Goal: Check status: Check status

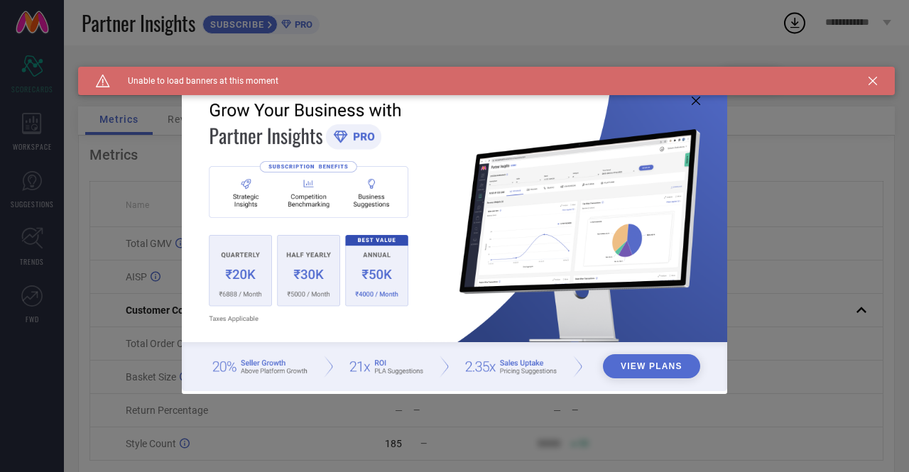
click at [695, 101] on icon at bounding box center [696, 101] width 9 height 9
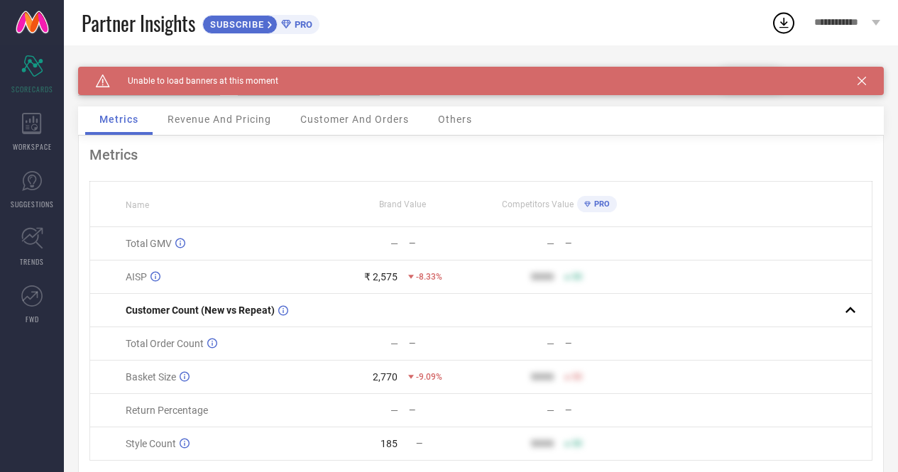
click at [866, 80] on icon at bounding box center [862, 81] width 9 height 9
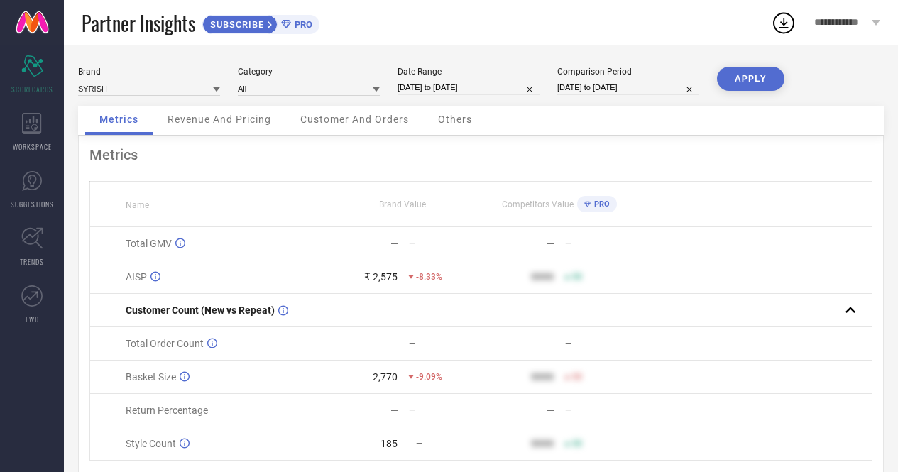
select select "8"
select select "2025"
select select "9"
select select "2025"
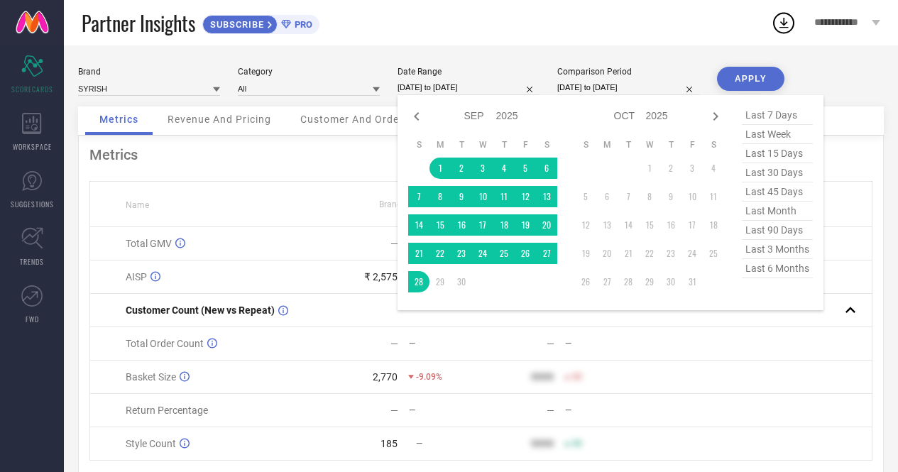
click at [436, 89] on input "[DATE] to [DATE]" at bounding box center [469, 87] width 142 height 15
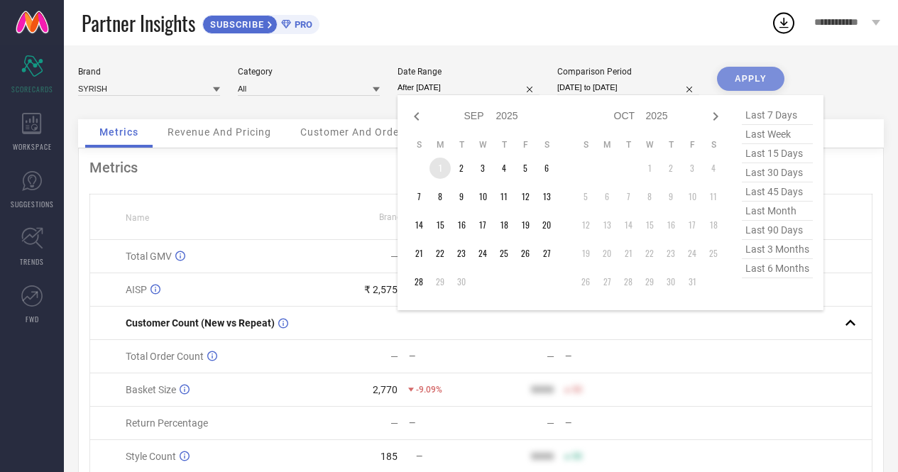
click at [439, 163] on td "1" at bounding box center [440, 168] width 21 height 21
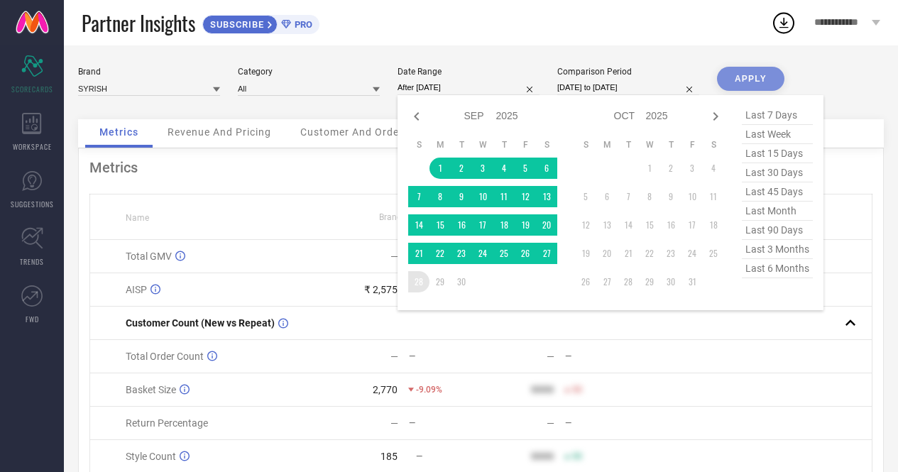
type input "[DATE] to [DATE]"
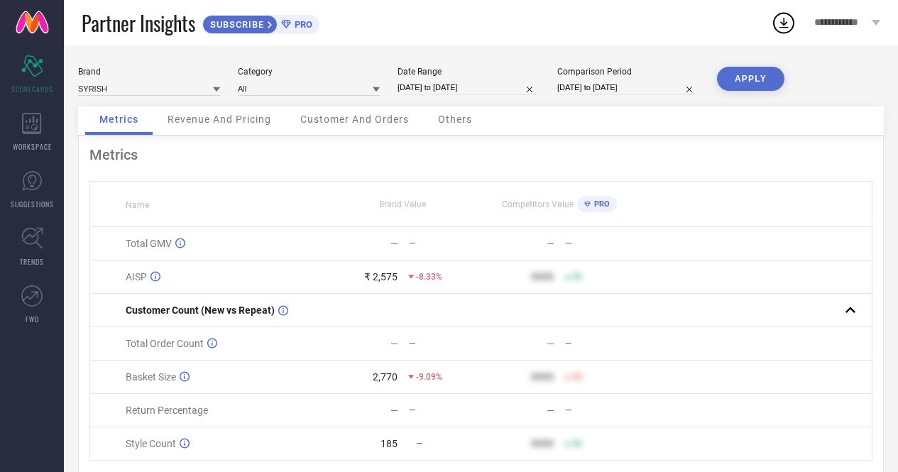
click at [746, 75] on button "APPLY" at bounding box center [750, 79] width 67 height 24
click at [457, 121] on span "Others" at bounding box center [455, 119] width 34 height 11
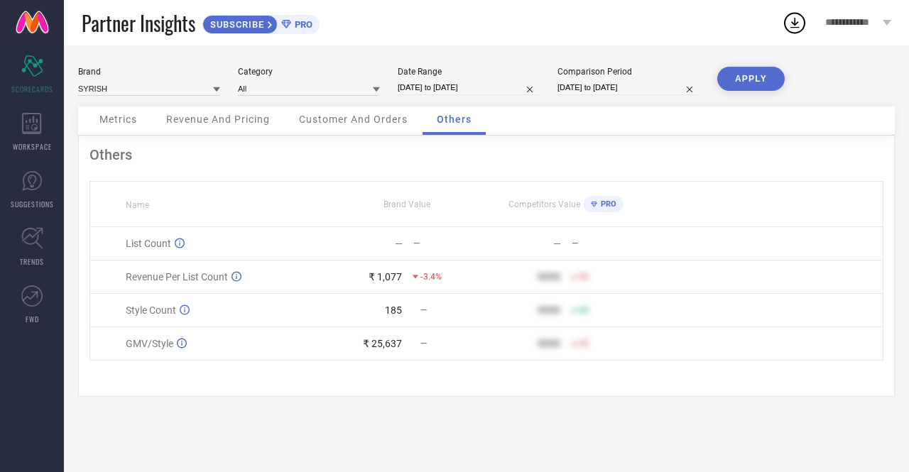
click at [394, 114] on div "Customer And Orders" at bounding box center [353, 121] width 137 height 28
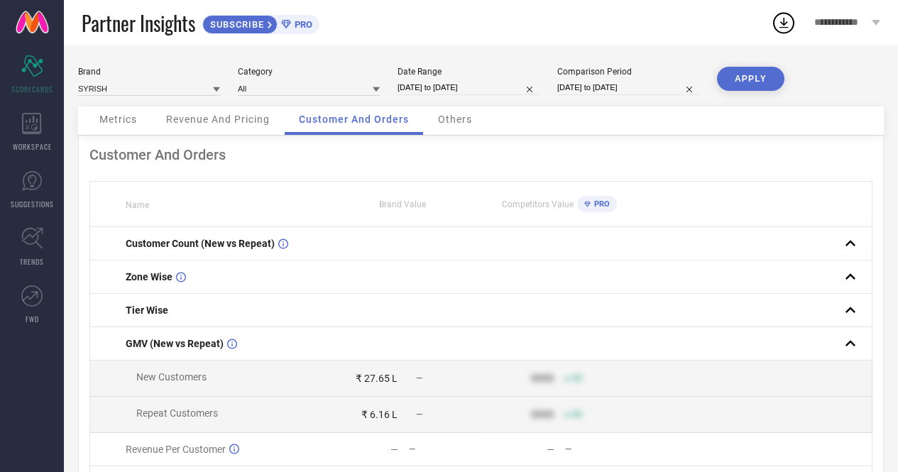
click at [227, 124] on span "Revenue And Pricing" at bounding box center [218, 119] width 104 height 11
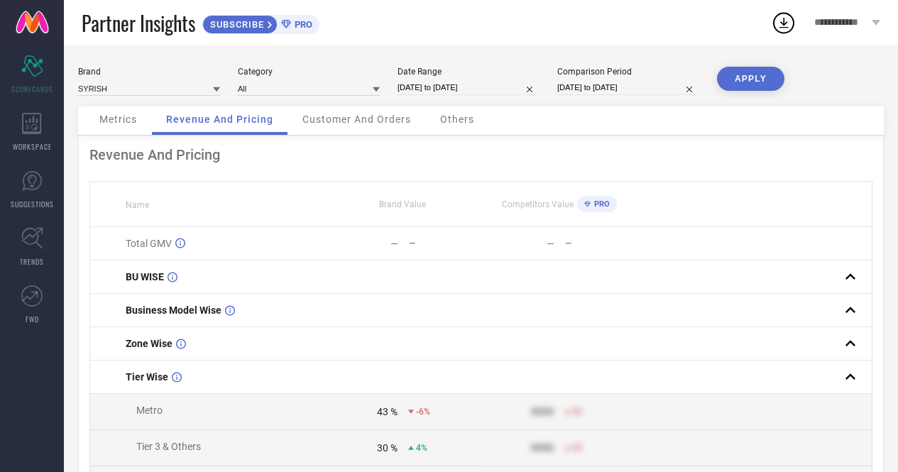
click at [112, 120] on span "Metrics" at bounding box center [118, 119] width 38 height 11
